Goal: Task Accomplishment & Management: Use online tool/utility

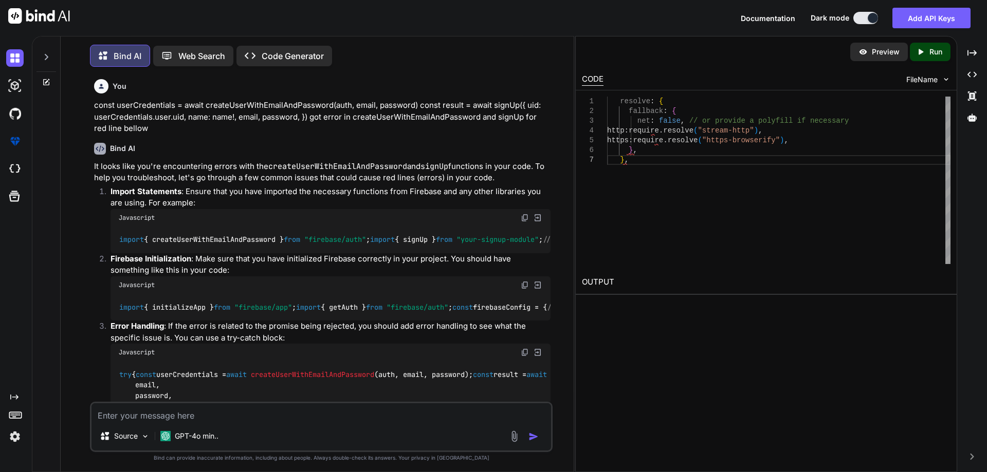
scroll to position [4041, 0]
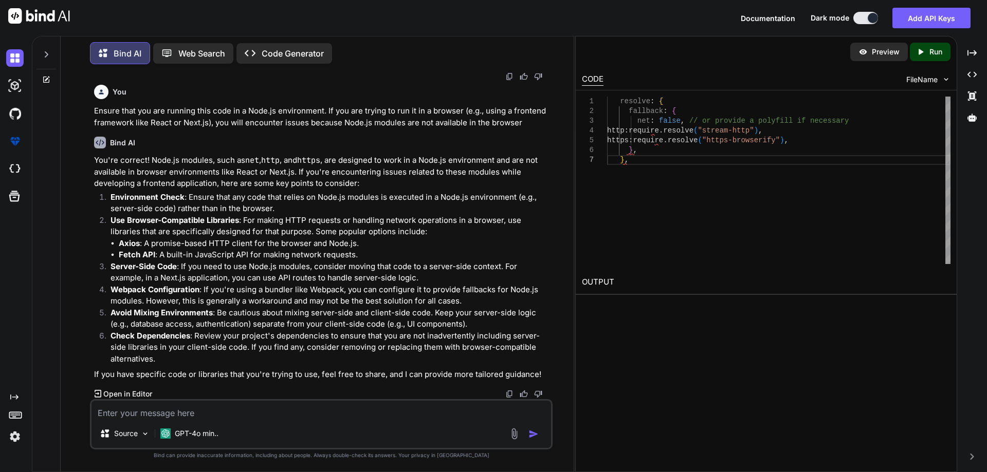
click at [46, 57] on div at bounding box center [47, 51] width 20 height 35
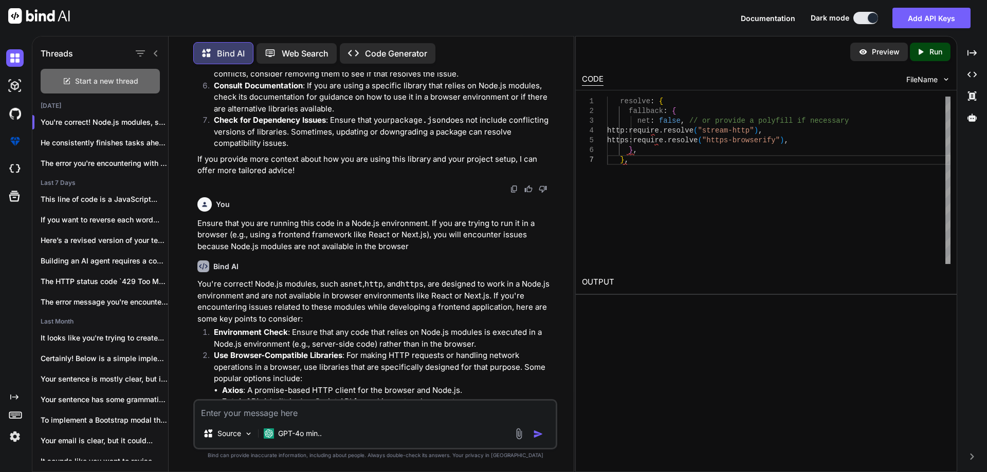
scroll to position [4656, 0]
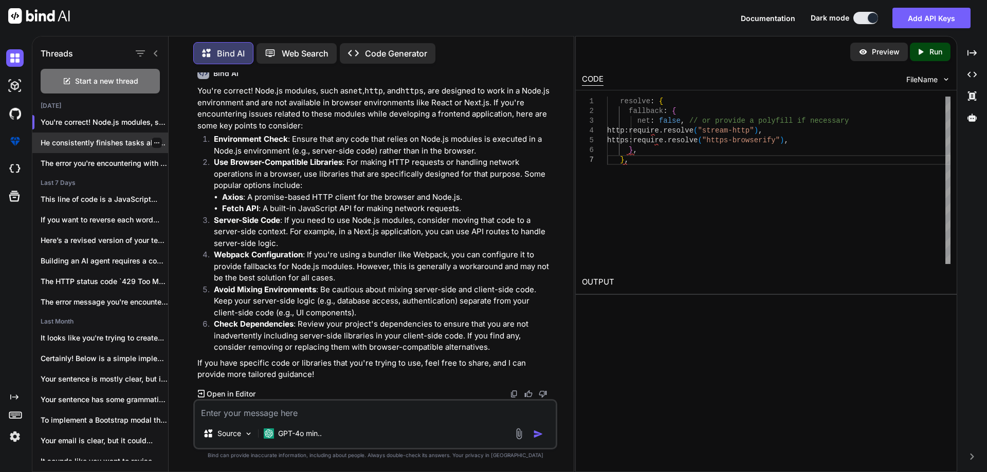
click at [81, 145] on p "He consistently finishes tasks ahead of deadlines,..." at bounding box center [104, 143] width 127 height 10
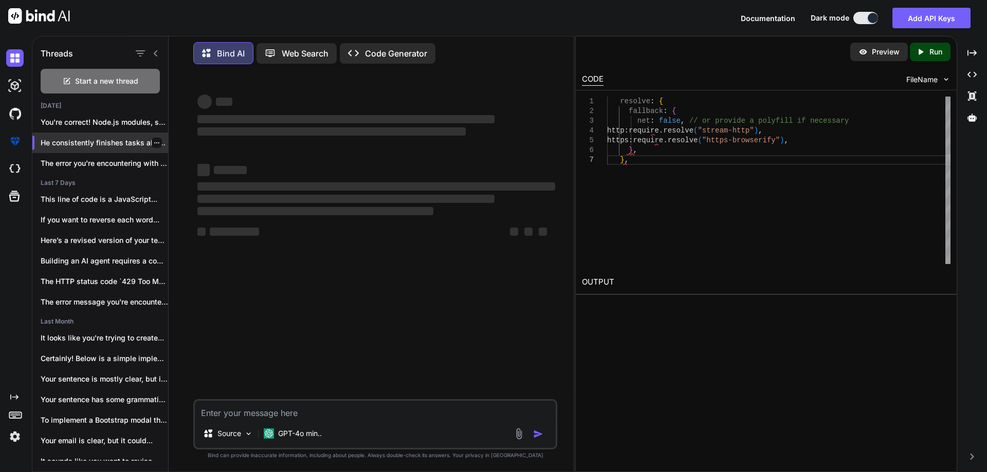
scroll to position [0, 0]
click at [12, 77] on img at bounding box center [14, 85] width 17 height 17
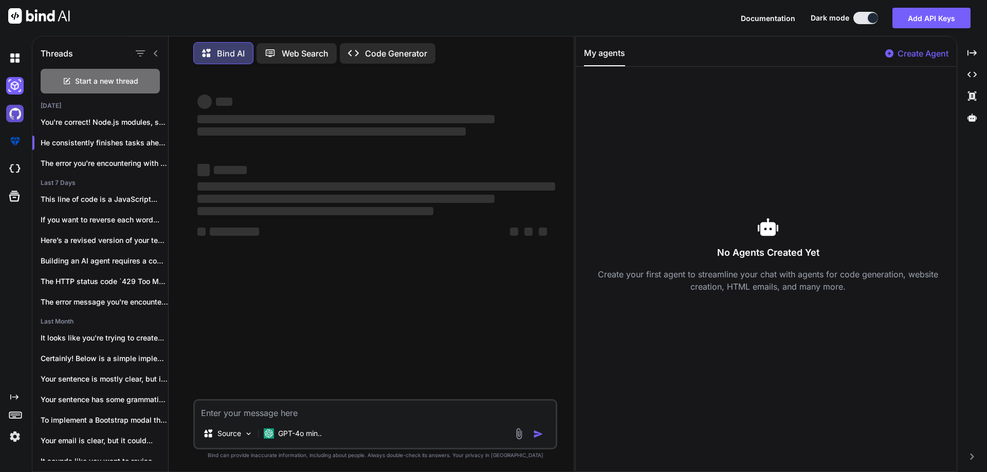
type textarea "x"
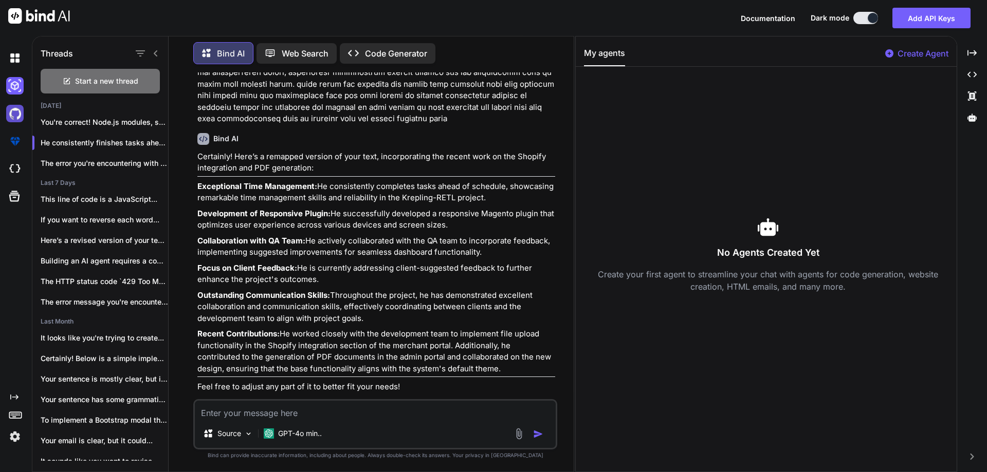
click at [13, 117] on img at bounding box center [14, 113] width 17 height 17
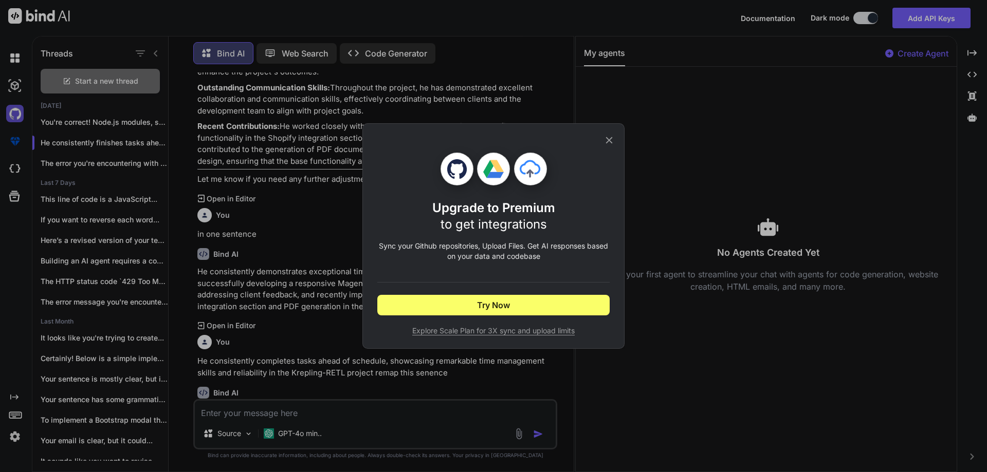
scroll to position [805, 0]
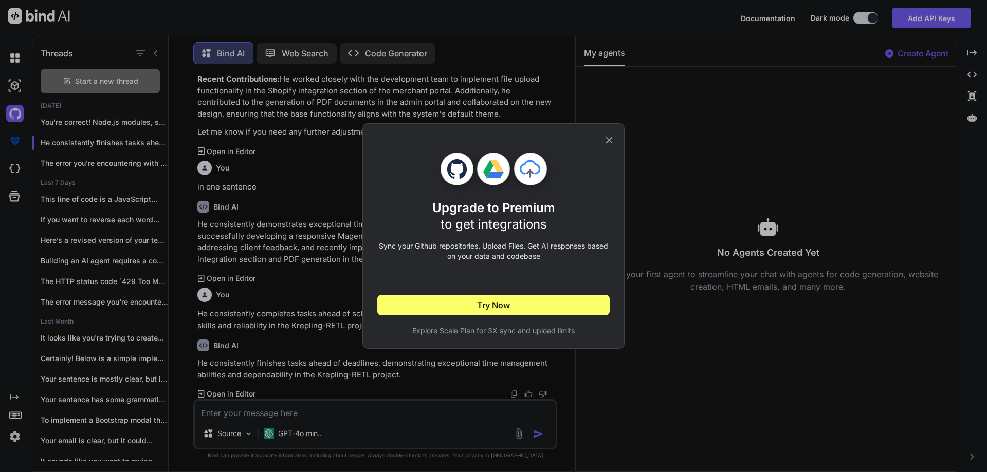
click at [610, 142] on icon at bounding box center [609, 140] width 11 height 11
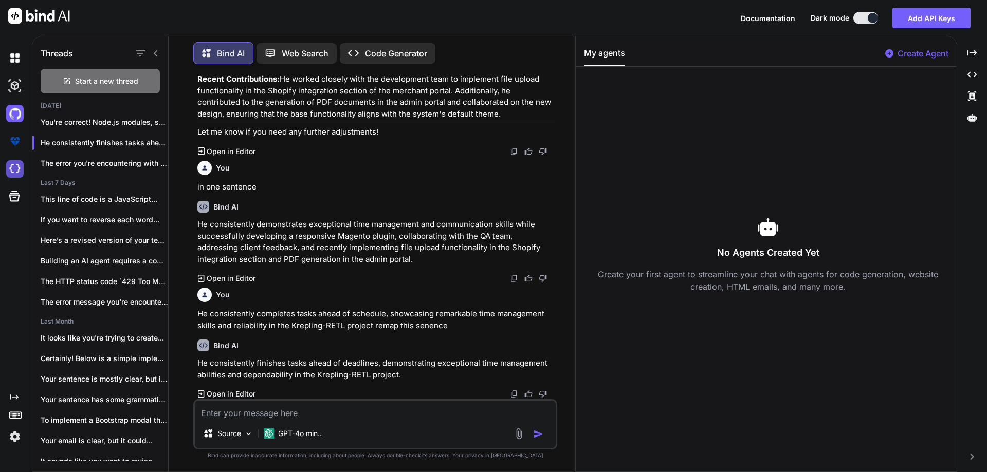
click at [17, 167] on img at bounding box center [14, 168] width 17 height 17
click at [13, 194] on icon at bounding box center [14, 196] width 11 height 11
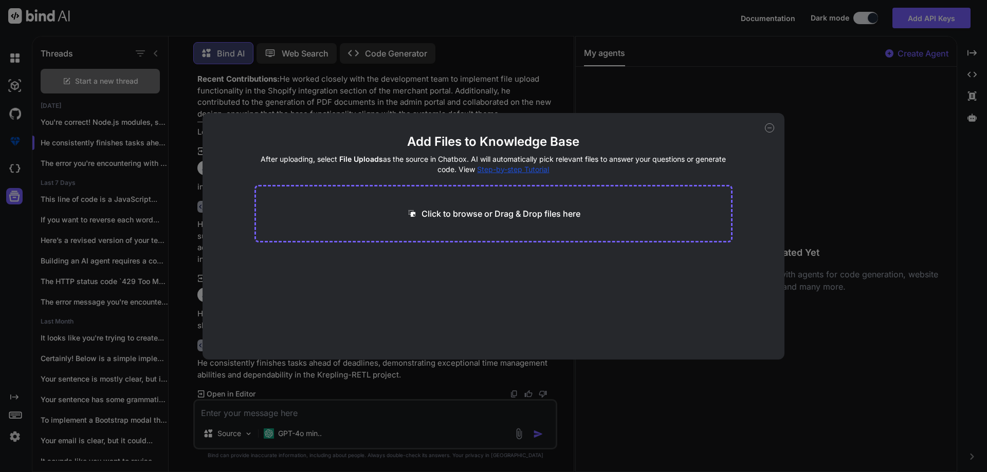
click at [774, 125] on div "Add Files to Knowledge Base After uploading, select File Uploads as the source …" at bounding box center [494, 236] width 582 height 247
click at [765, 124] on div "Add Files to Knowledge Base After uploading, select File Uploads as the source …" at bounding box center [494, 236] width 582 height 247
click at [768, 128] on icon at bounding box center [769, 127] width 9 height 9
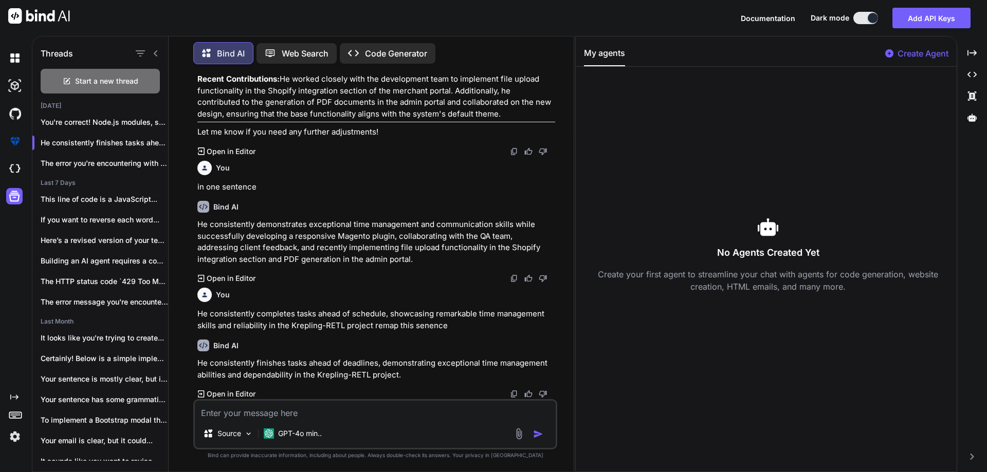
click at [779, 20] on span "Documentation" at bounding box center [768, 18] width 54 height 9
click at [936, 17] on button "Add API Keys" at bounding box center [931, 18] width 78 height 21
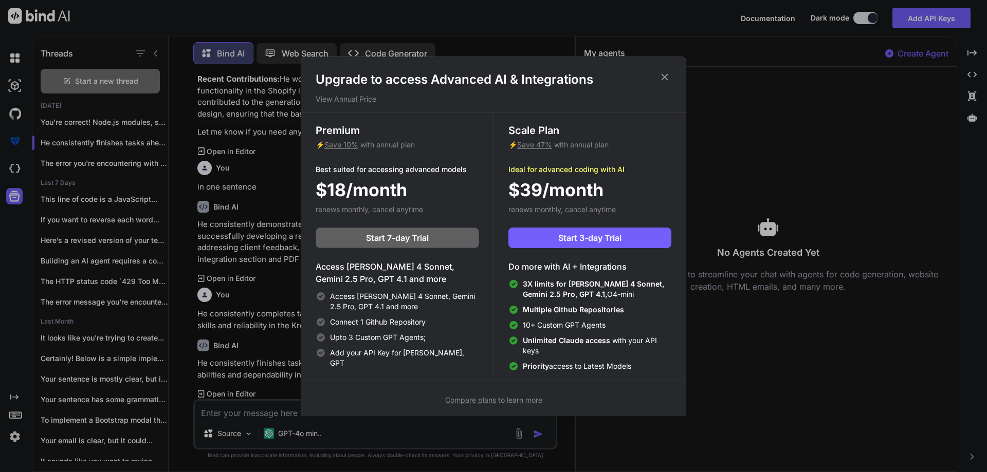
click at [663, 76] on icon at bounding box center [664, 76] width 11 height 11
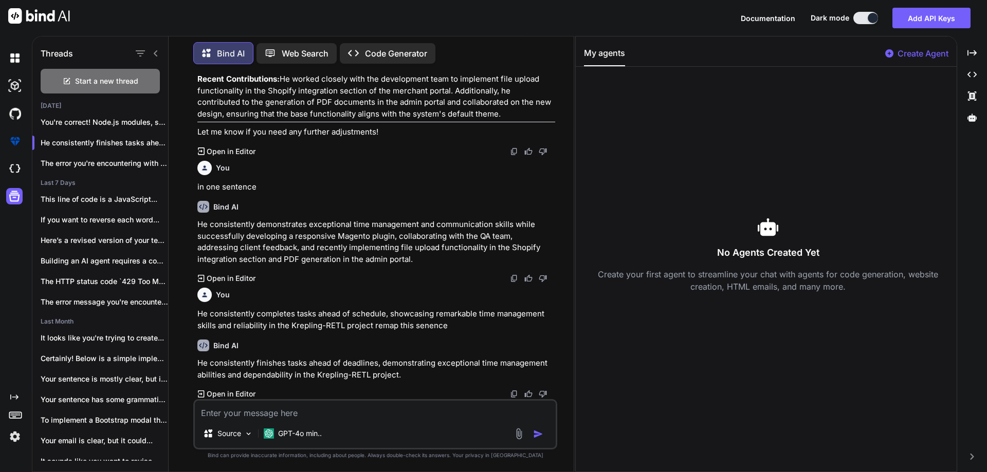
click at [827, 19] on span "Dark mode" at bounding box center [830, 18] width 39 height 10
click at [861, 14] on button at bounding box center [865, 18] width 25 height 12
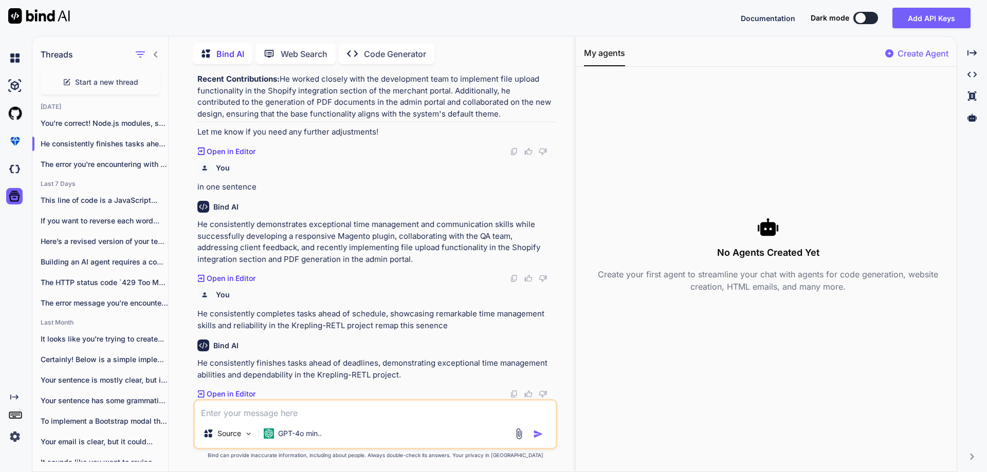
scroll to position [4, 0]
click at [869, 17] on button at bounding box center [865, 18] width 25 height 12
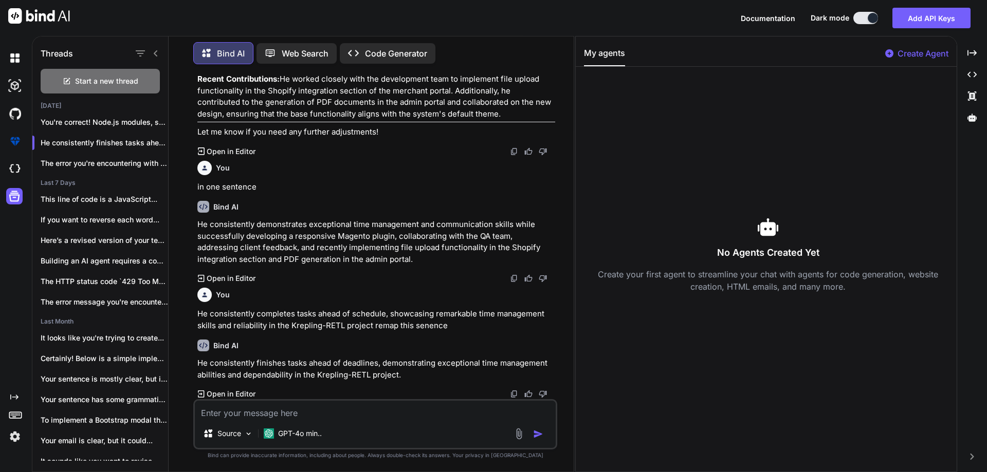
scroll to position [5, 0]
click at [973, 80] on div "Created with Pixso." at bounding box center [972, 74] width 22 height 17
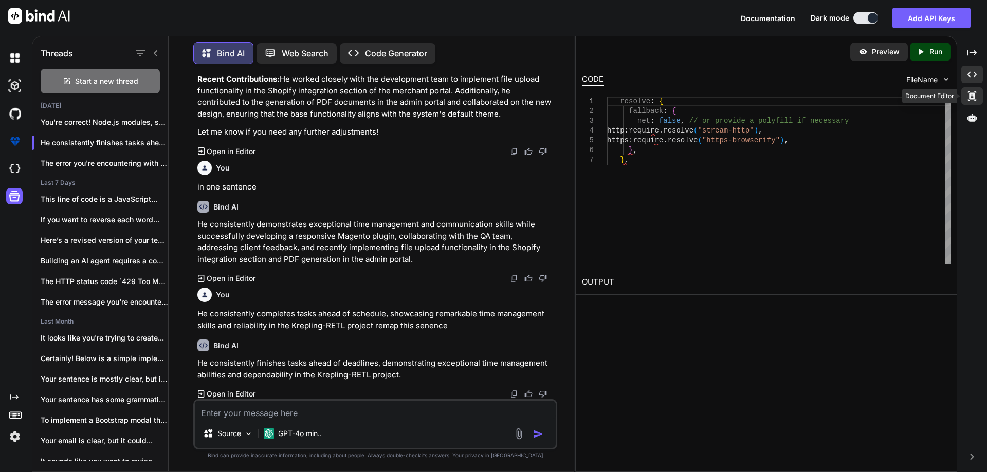
click at [972, 96] on icon "Created with Pixso." at bounding box center [972, 96] width 9 height 9
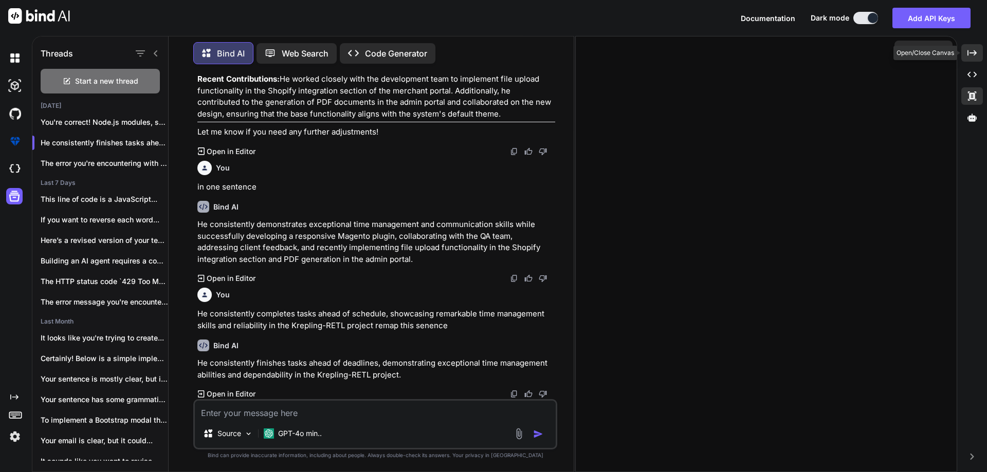
click at [968, 53] on icon at bounding box center [972, 53] width 9 height 6
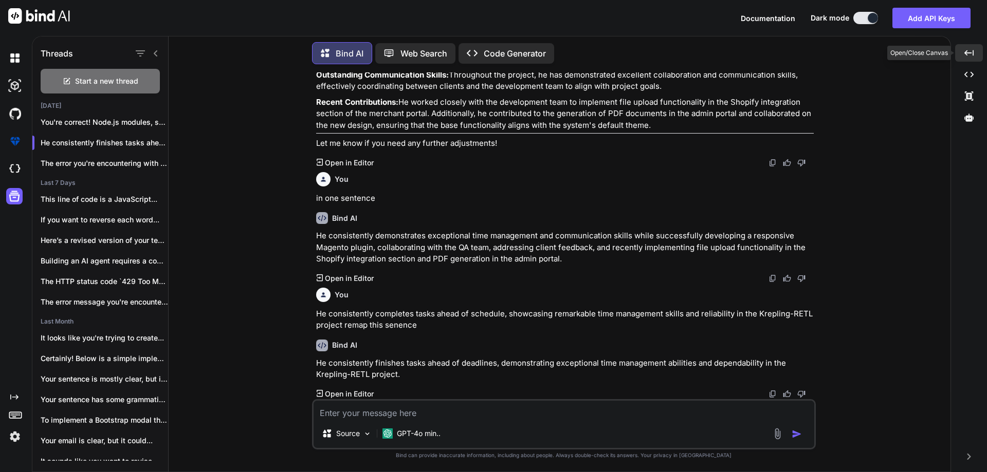
scroll to position [655, 0]
click at [968, 69] on div "Created with Pixso." at bounding box center [969, 74] width 28 height 17
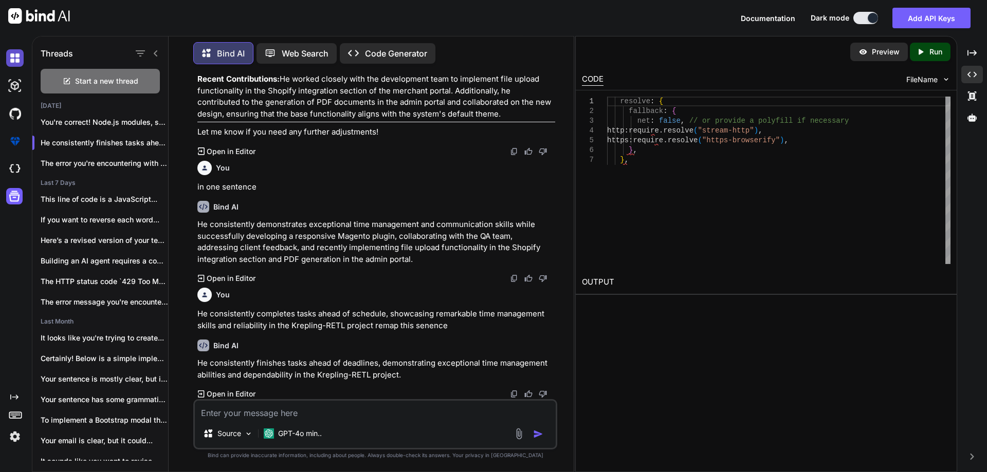
click at [13, 66] on img at bounding box center [14, 57] width 17 height 17
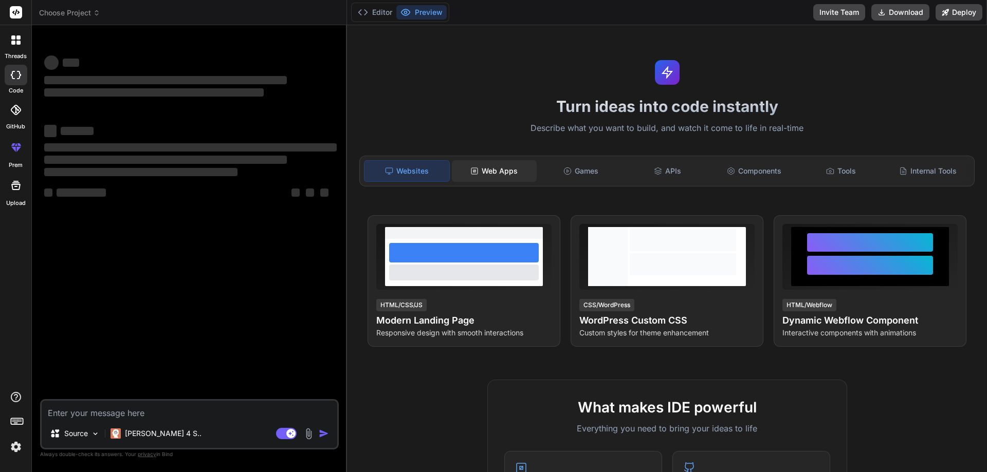
click at [491, 173] on div "Web Apps" at bounding box center [494, 171] width 85 height 22
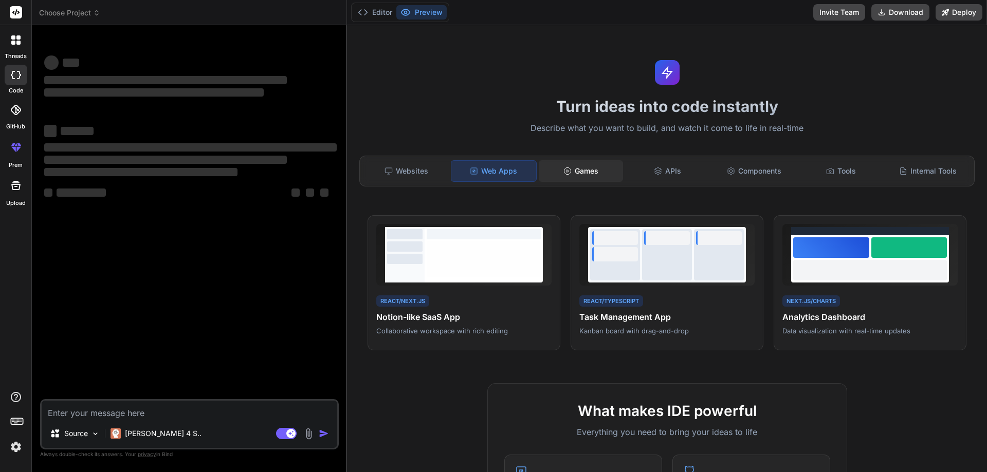
click at [566, 170] on icon at bounding box center [567, 171] width 8 height 8
type textarea "x"
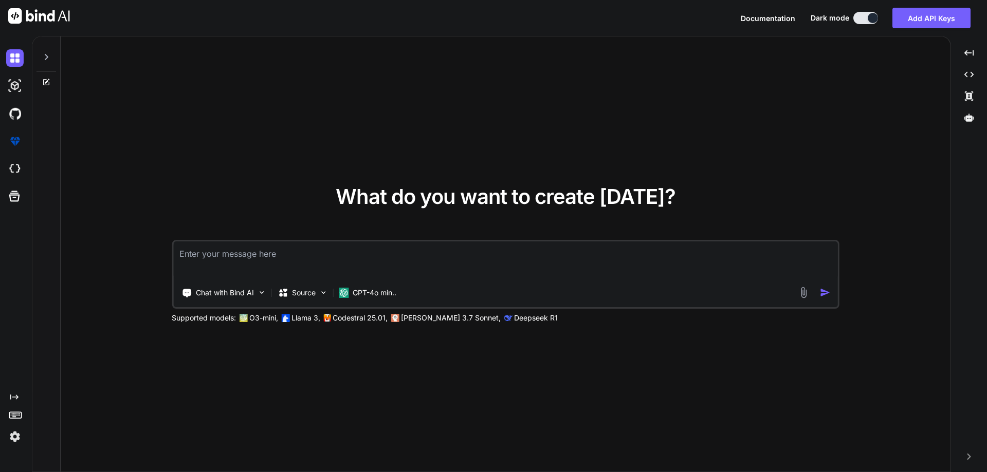
type textarea "x"
